Goal: Task Accomplishment & Management: Use online tool/utility

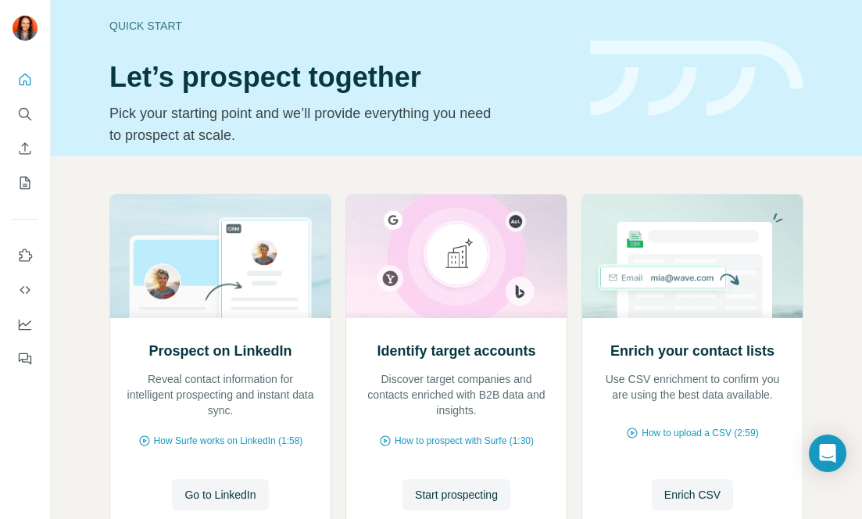
scroll to position [120, 0]
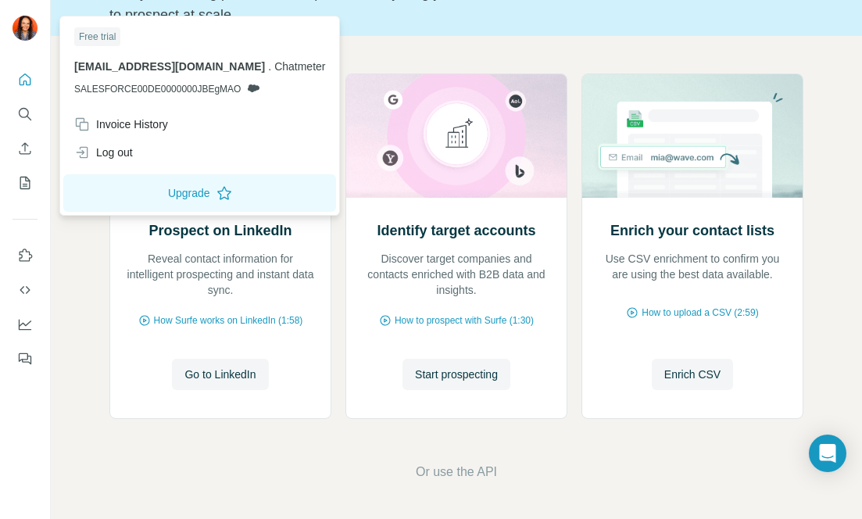
click at [33, 26] on img at bounding box center [25, 28] width 25 height 25
click at [23, 77] on icon "Quick start" at bounding box center [25, 80] width 16 height 16
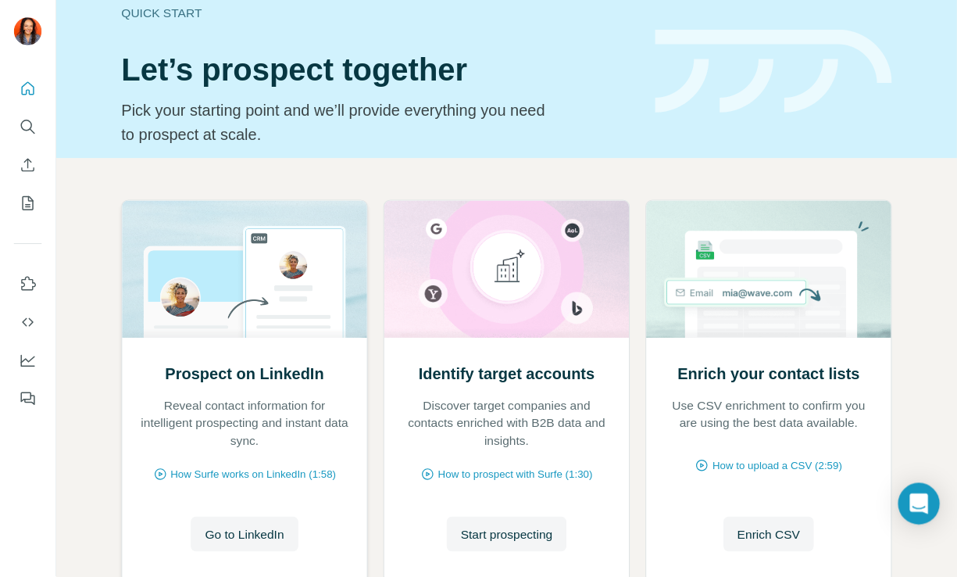
scroll to position [0, 0]
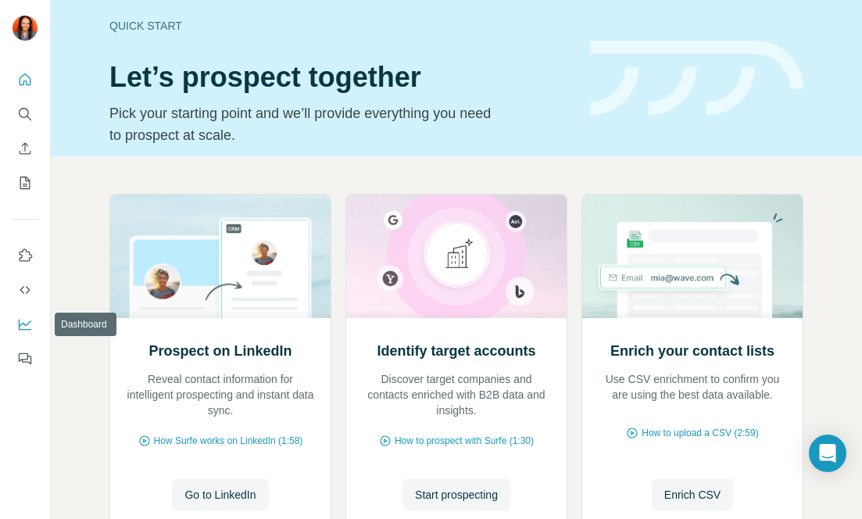
click at [27, 321] on icon "Dashboard" at bounding box center [25, 325] width 16 height 16
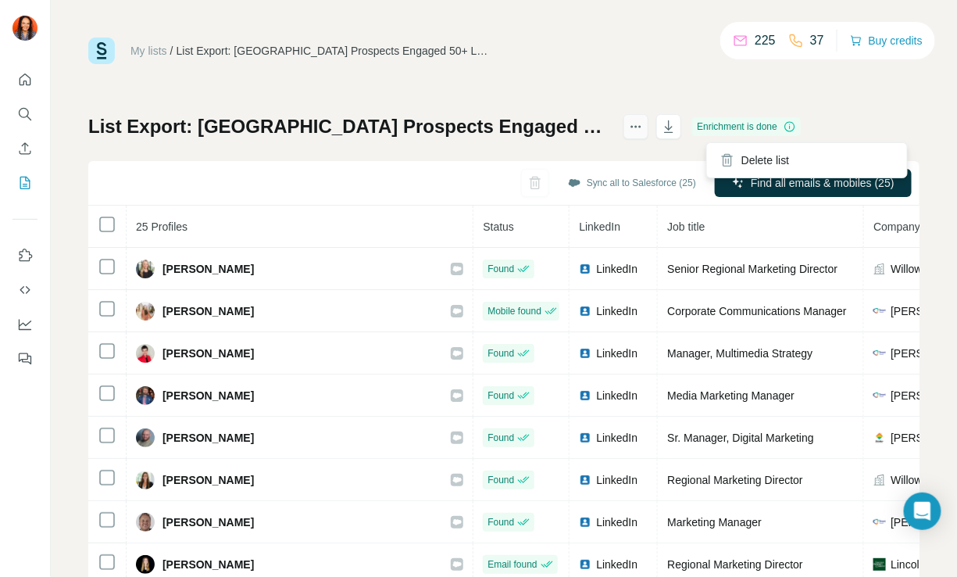
click at [644, 125] on icon "actions" at bounding box center [636, 127] width 16 height 16
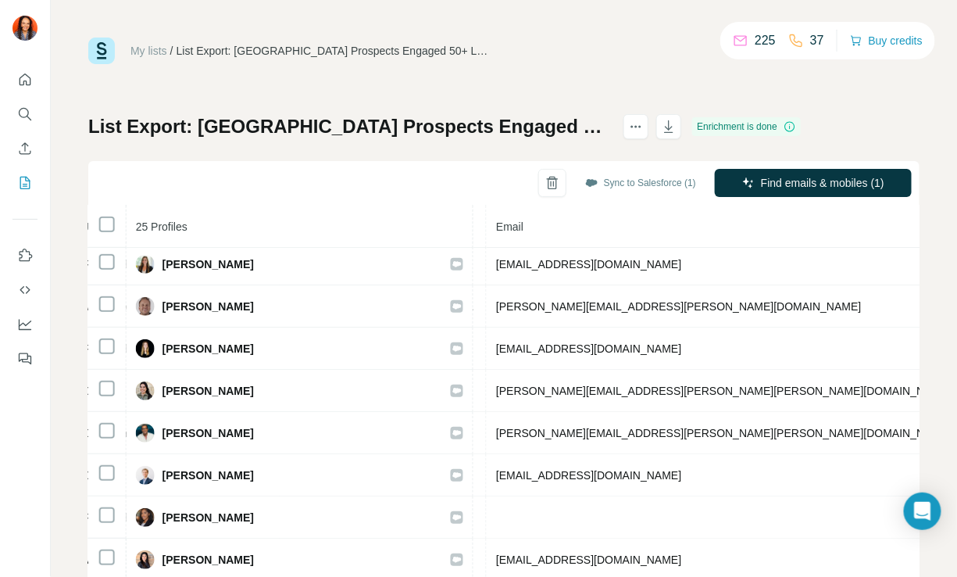
scroll to position [0, 584]
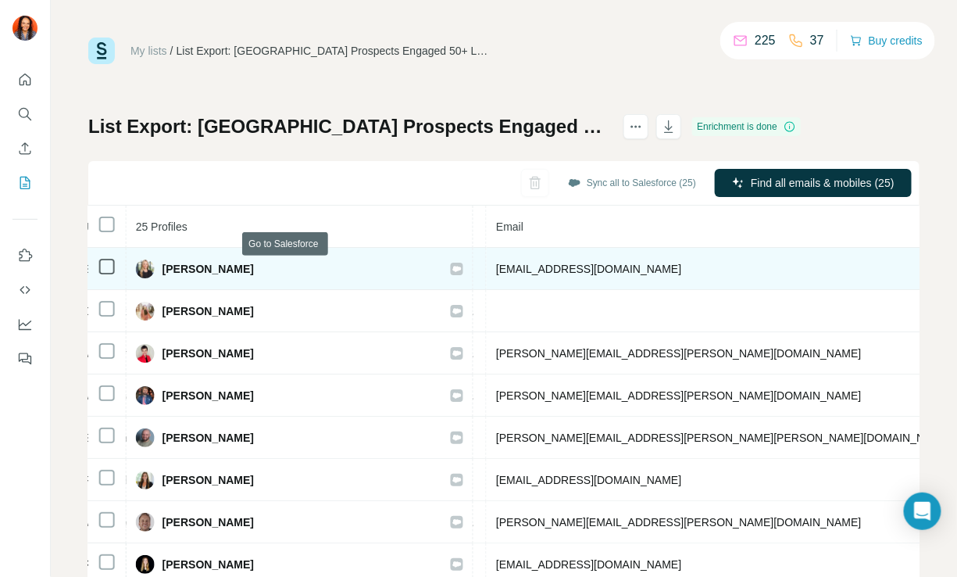
click at [453, 270] on icon at bounding box center [457, 269] width 9 height 13
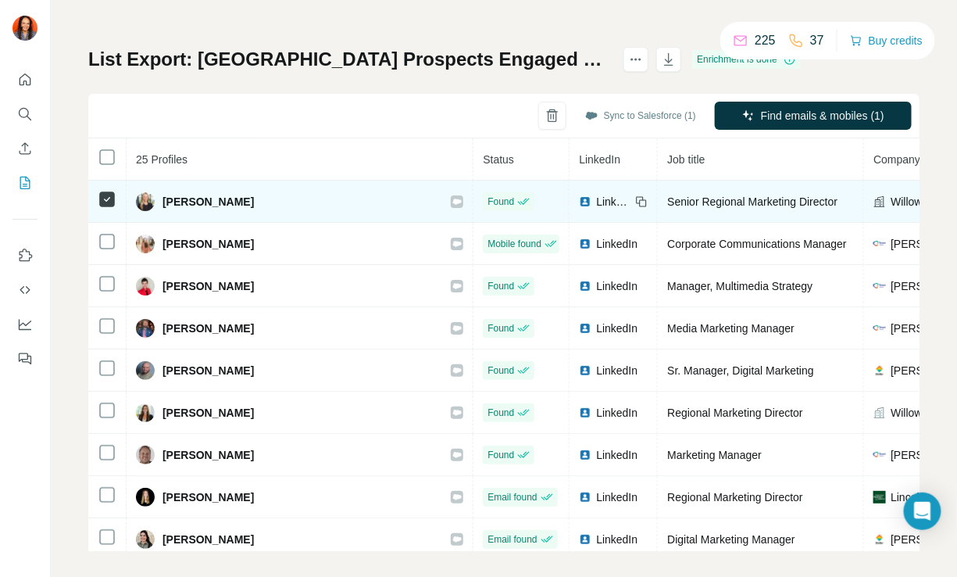
scroll to position [68, 0]
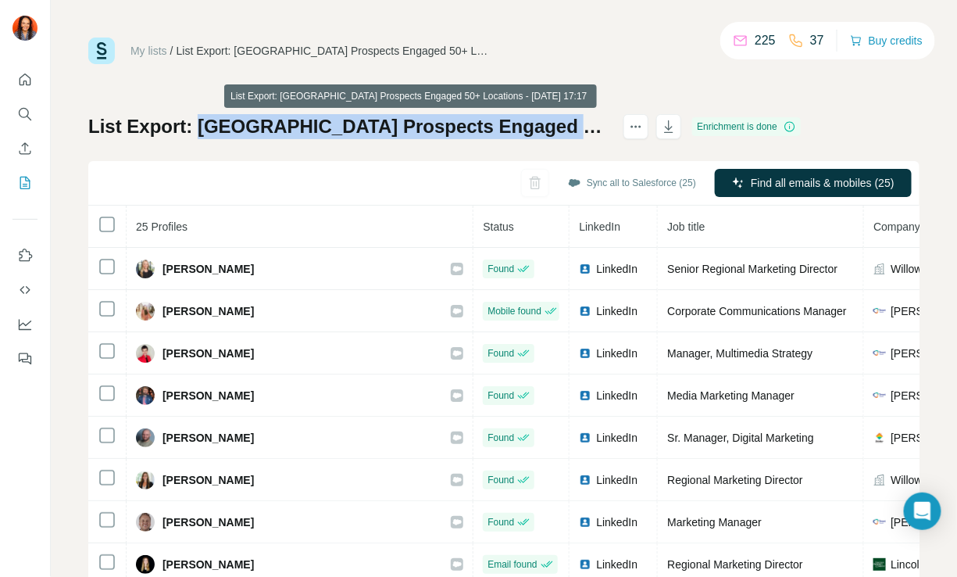
drag, startPoint x: 200, startPoint y: 123, endPoint x: 560, endPoint y: 128, distance: 360.4
click at [560, 128] on h1 "List Export: Dallas Prospects Engaged 50+ Locations - 21/08/2025 17:17" at bounding box center [348, 126] width 521 height 25
copy h1 "Dallas Prospects Engaged 50+ Locations"
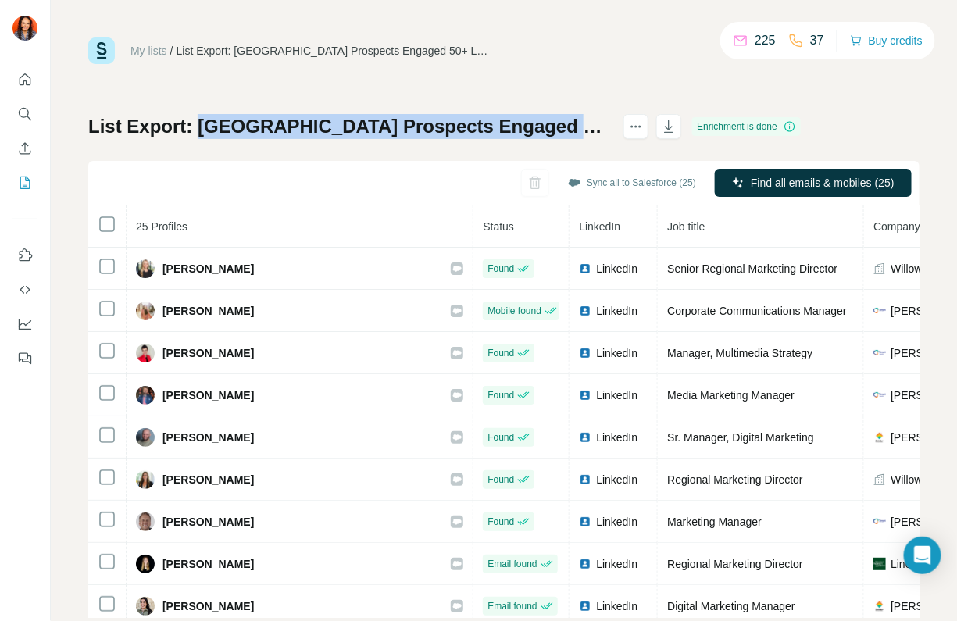
click at [363, 127] on h1 "List Export: Dallas Prospects Engaged 50+ Locations - 21/08/2025 17:17" at bounding box center [348, 126] width 521 height 25
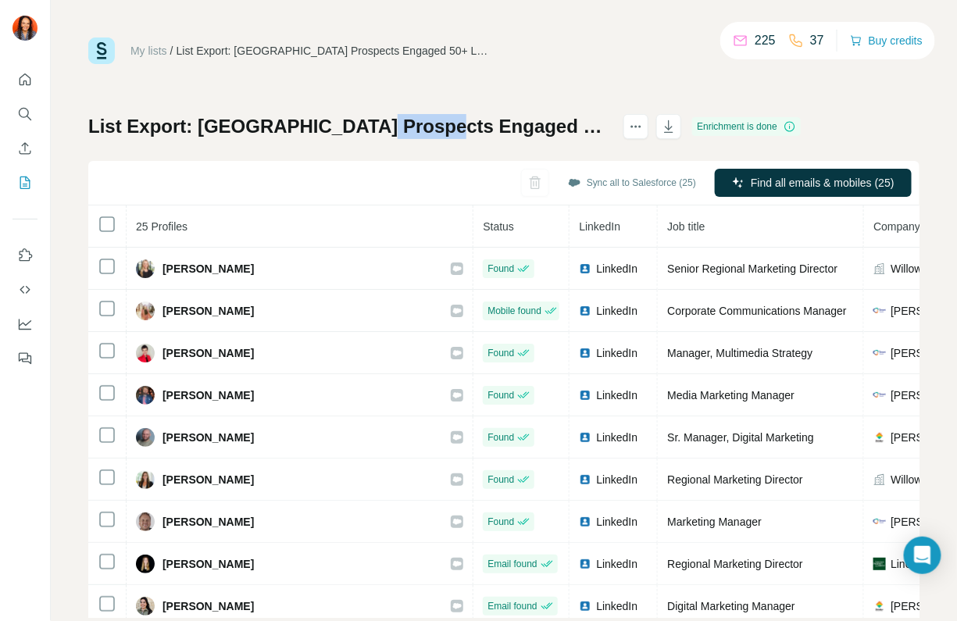
click at [363, 127] on h1 "List Export: Dallas Prospects Engaged 50+ Locations - 21/08/2025 17:17" at bounding box center [348, 126] width 521 height 25
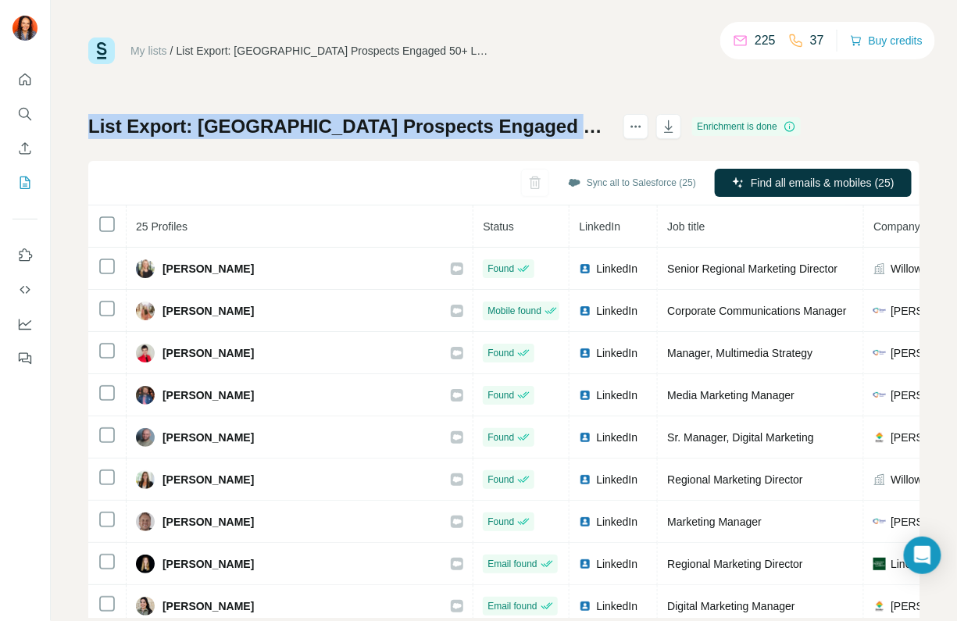
click at [363, 127] on h1 "List Export: Dallas Prospects Engaged 50+ Locations - 21/08/2025 17:17" at bounding box center [348, 126] width 521 height 25
click at [610, 127] on h1 "List Export: Dallas Prospects Engaged 50+ Locations - 21/08/2025 17:17" at bounding box center [348, 126] width 521 height 25
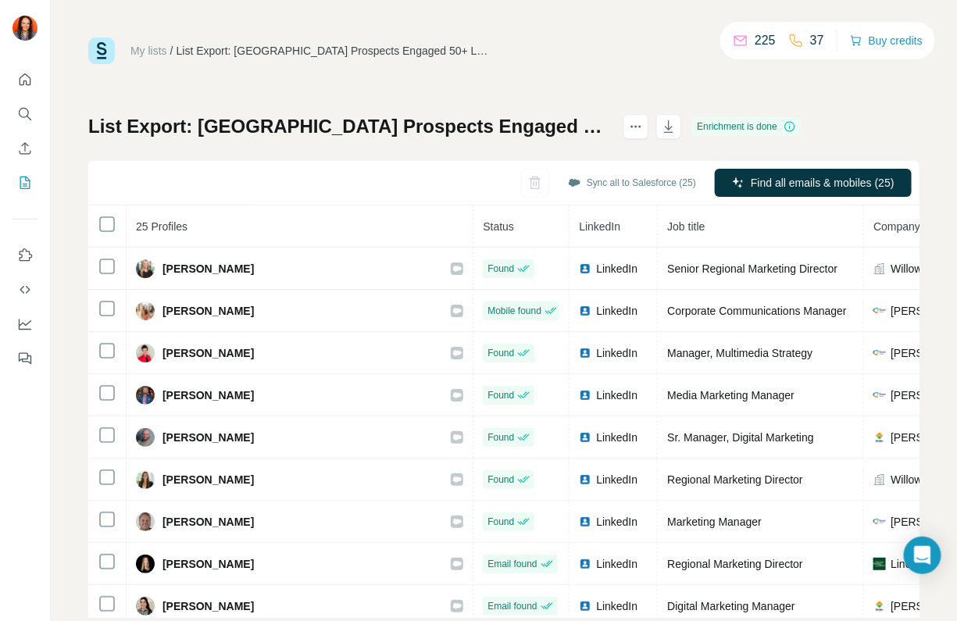
click at [522, 94] on div "My lists / List Export: Dallas Prospects Engaged 50+ Locations - 21/08/2025 17:…" at bounding box center [504, 328] width 832 height 581
click at [488, 137] on h1 "List Export: Dallas Prospects Engaged 50+ Locations - 21/08/2025 17:17" at bounding box center [348, 126] width 521 height 25
click at [488, 127] on h1 "List Export: Dallas Prospects Engaged 50+ Locations - 21/08/2025 17:17" at bounding box center [348, 126] width 521 height 25
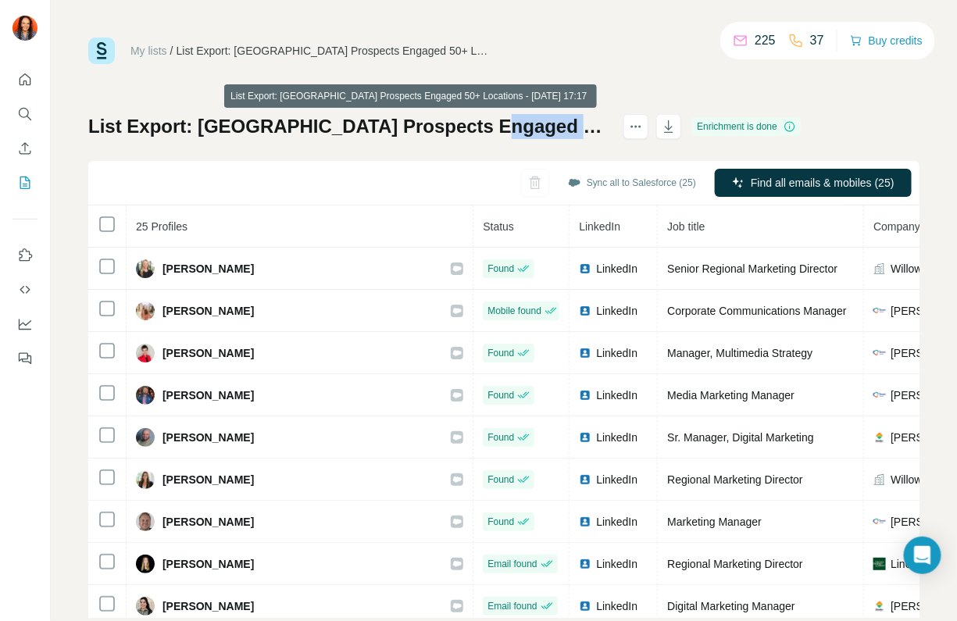
click at [488, 127] on h1 "List Export: Dallas Prospects Engaged 50+ Locations - 21/08/2025 17:17" at bounding box center [348, 126] width 521 height 25
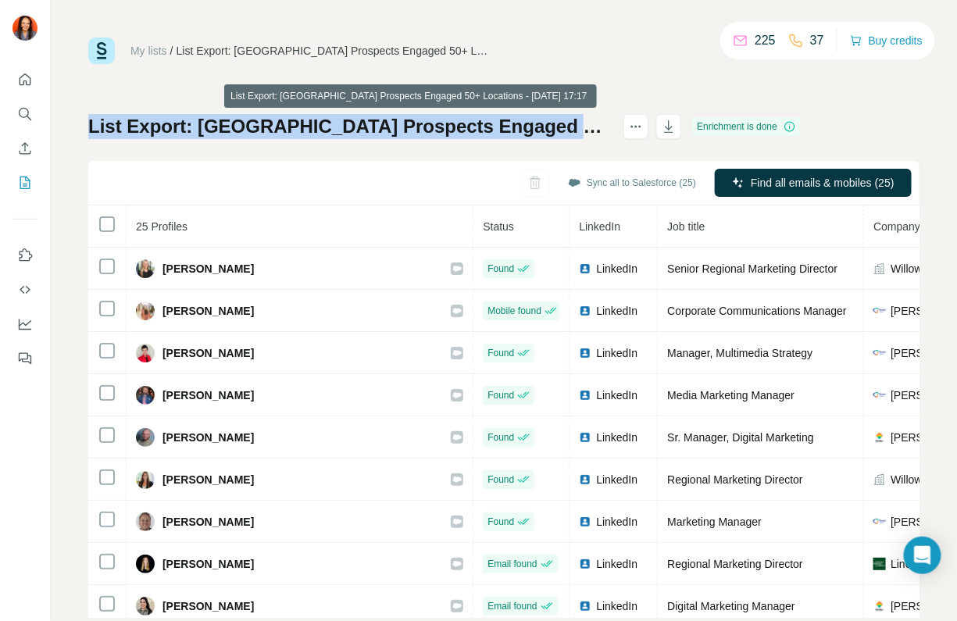
click at [488, 127] on h1 "List Export: Dallas Prospects Engaged 50+ Locations - 21/08/2025 17:17" at bounding box center [348, 126] width 521 height 25
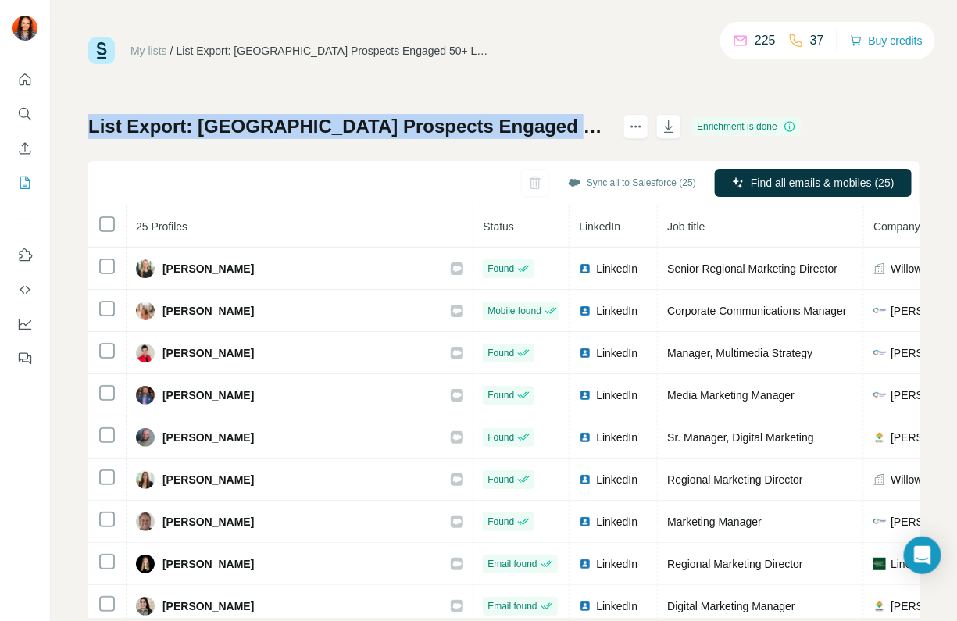
click at [306, 134] on h1 "List Export: Dallas Prospects Engaged 50+ Locations - 21/08/2025 17:17" at bounding box center [348, 126] width 521 height 25
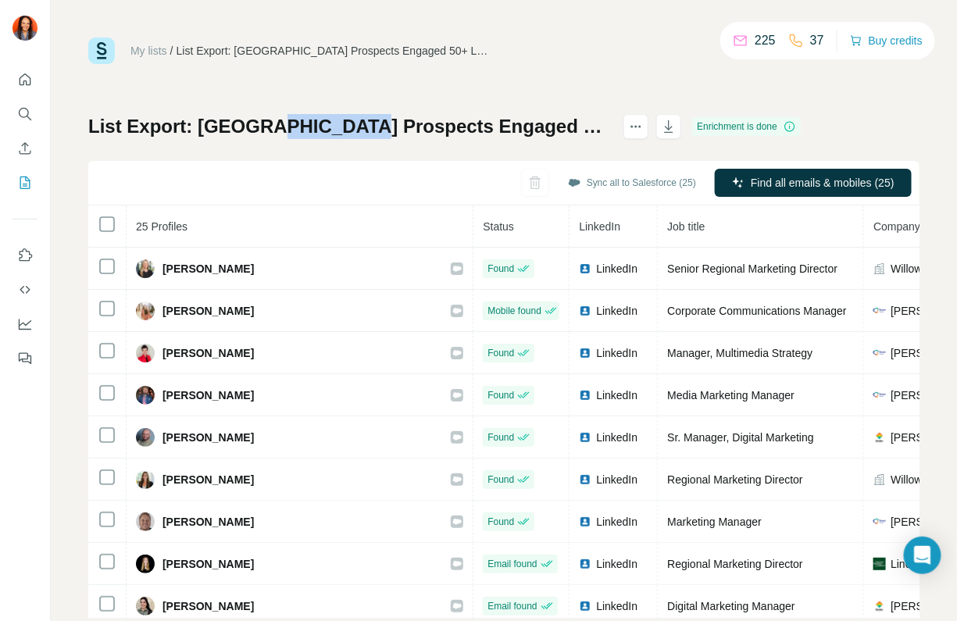
click at [306, 134] on h1 "List Export: Dallas Prospects Engaged 50+ Locations - 21/08/2025 17:17" at bounding box center [348, 126] width 521 height 25
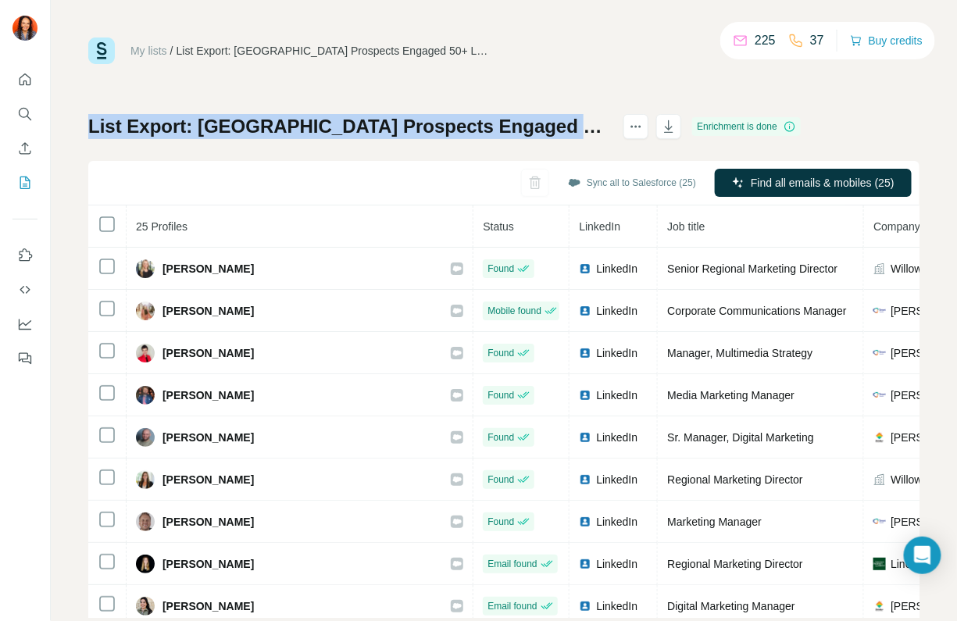
click at [306, 134] on h1 "List Export: Dallas Prospects Engaged 50+ Locations - 21/08/2025 17:17" at bounding box center [348, 126] width 521 height 25
